Goal: Book appointment/travel/reservation

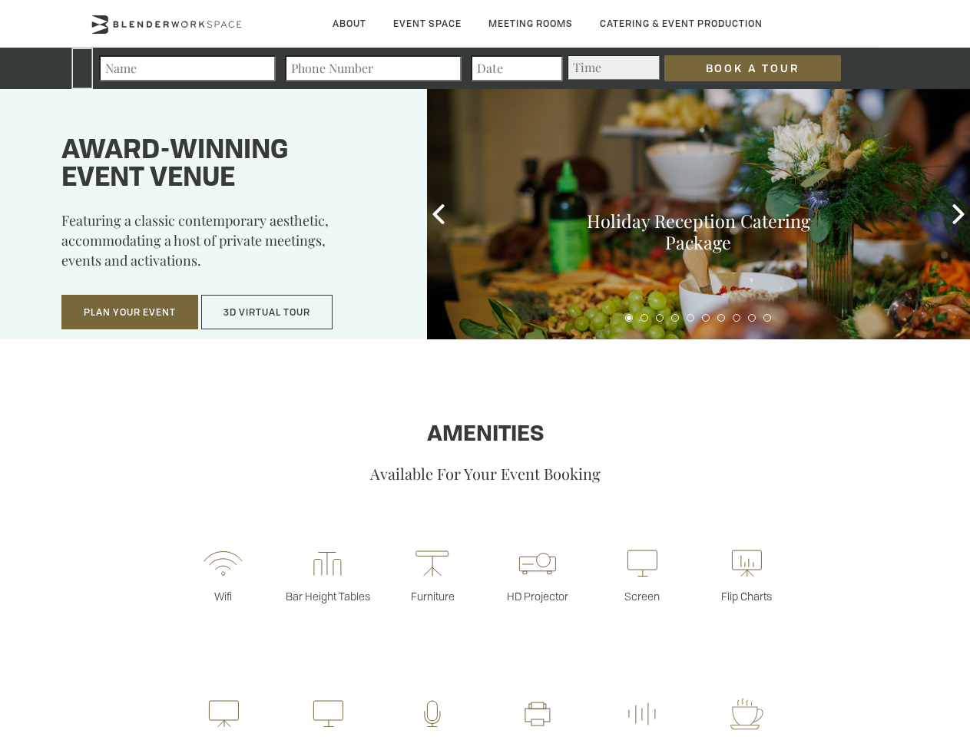
type div "[DATE]"
click at [740, 68] on input "Book a Tour" at bounding box center [752, 68] width 177 height 26
click at [130, 313] on button "Plan Your Event" at bounding box center [129, 312] width 137 height 35
click at [267, 313] on input "Number of Attendees" at bounding box center [357, 304] width 231 height 22
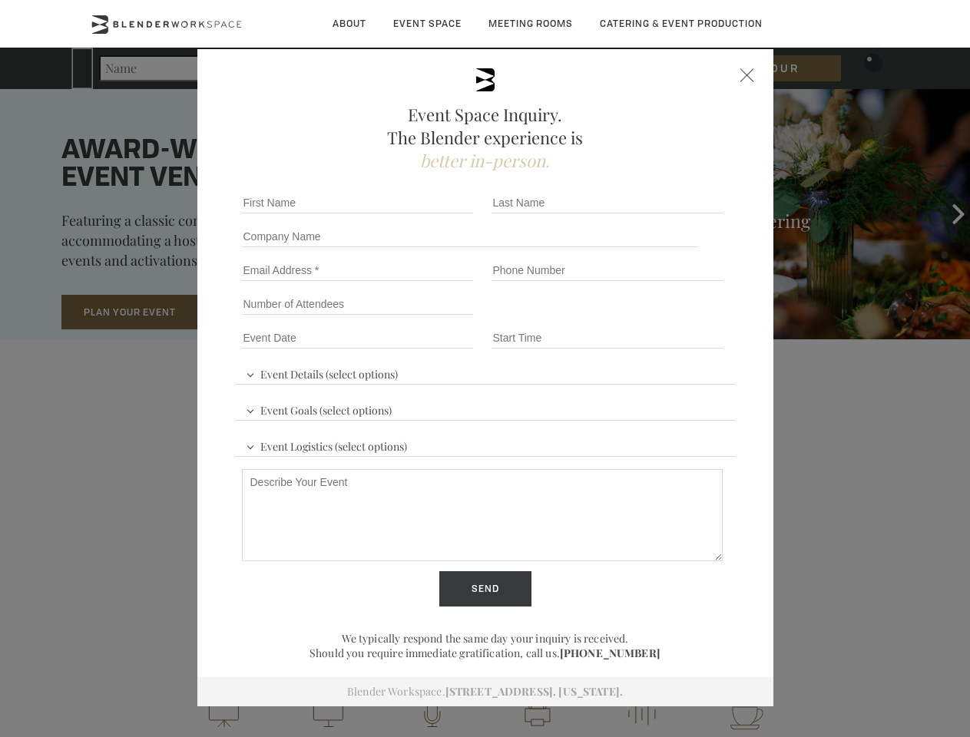
click at [438, 214] on div "First name *" at bounding box center [361, 203] width 250 height 34
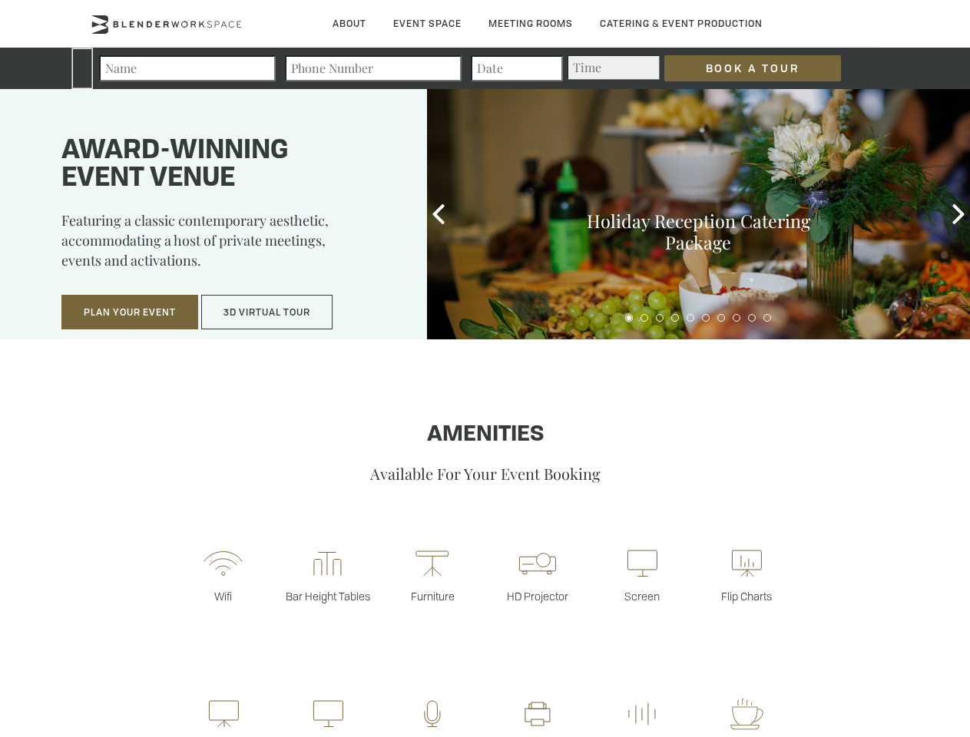
type div "[DATE]"
